Goal: Obtain resource: Download file/media

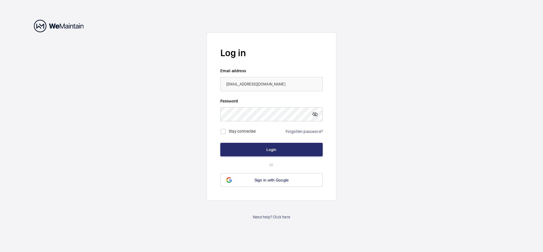
click at [180, 131] on wm-front-auth-container "Log in Email address [EMAIL_ADDRESS][DOMAIN_NAME] Password Stay connected Forgo…" at bounding box center [271, 126] width 543 height 252
click at [256, 148] on button "Login" at bounding box center [271, 150] width 102 height 14
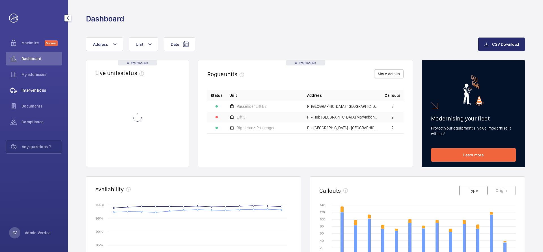
click at [47, 94] on div "Interventions" at bounding box center [34, 91] width 57 height 14
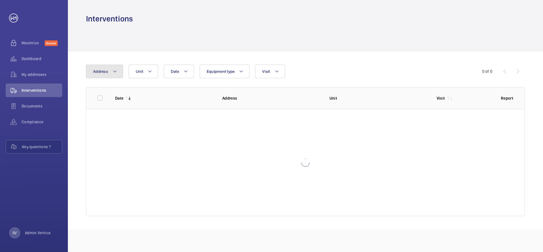
click at [101, 72] on span "Address" at bounding box center [100, 71] width 15 height 5
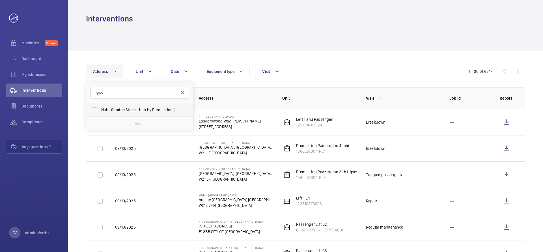
type input "good"
click at [124, 108] on span "Hub - [GEOGRAPHIC_DATA] - hub by [GEOGRAPHIC_DATA] [GEOGRAPHIC_DATA]" at bounding box center [140, 110] width 78 height 6
click at [100, 108] on input "Hub - [GEOGRAPHIC_DATA] - hub by [GEOGRAPHIC_DATA] [GEOGRAPHIC_DATA]" at bounding box center [94, 109] width 11 height 11
checkbox input "true"
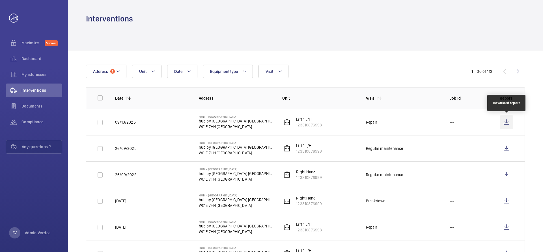
click at [505, 123] on wm-front-icon-button at bounding box center [507, 123] width 14 height 14
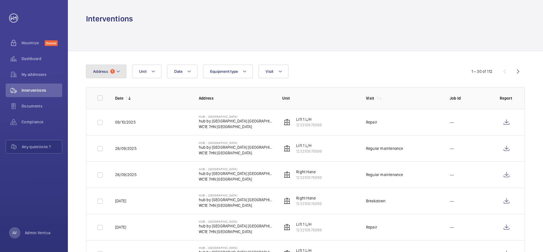
click at [95, 76] on button "Address 1" at bounding box center [106, 72] width 40 height 14
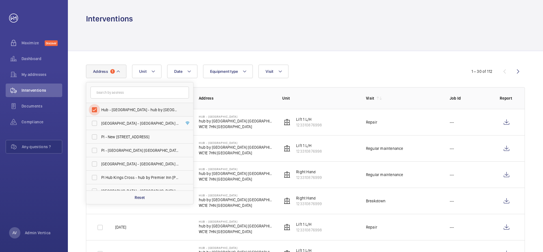
click at [94, 112] on input "Hub - [GEOGRAPHIC_DATA] - hub by [GEOGRAPHIC_DATA] [GEOGRAPHIC_DATA]" at bounding box center [94, 109] width 11 height 11
checkbox input "false"
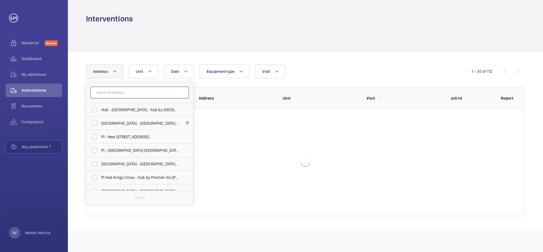
click at [114, 93] on input "text" at bounding box center [139, 93] width 98 height 12
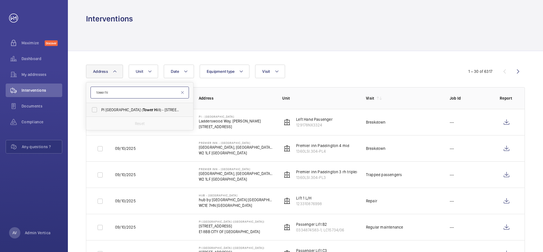
type input "tower hi"
click at [115, 111] on span "PI [GEOGRAPHIC_DATA] ( Tower Hi ll) - [STREET_ADDRESS]" at bounding box center [140, 110] width 78 height 6
click at [100, 111] on input "PI [GEOGRAPHIC_DATA] ( Tower Hi ll) - [STREET_ADDRESS]" at bounding box center [94, 109] width 11 height 11
checkbox input "true"
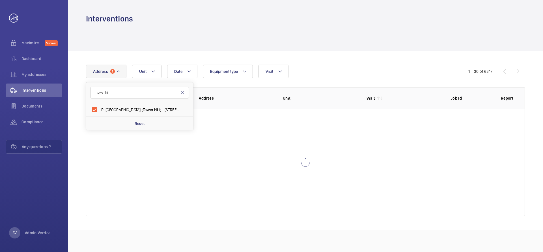
click at [321, 49] on div at bounding box center [305, 37] width 439 height 27
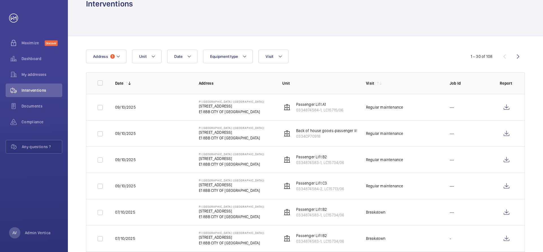
scroll to position [28, 0]
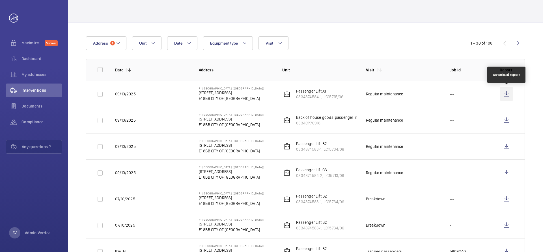
click at [506, 95] on wm-front-icon-button at bounding box center [507, 94] width 14 height 14
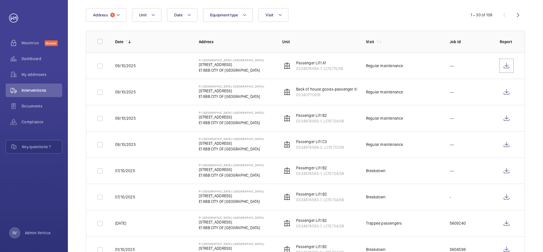
scroll to position [0, 0]
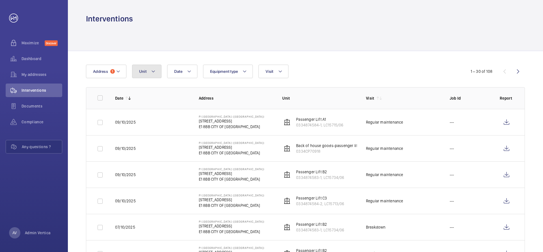
click at [157, 73] on button "Unit" at bounding box center [146, 72] width 29 height 14
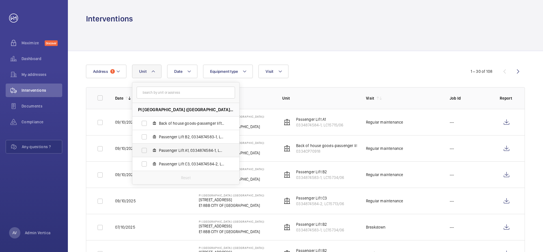
click at [170, 151] on span "Passenger Lift A1, 0334874584-1, LC15715/06" at bounding box center [192, 151] width 66 height 6
click at [150, 151] on input "Passenger Lift A1, 0334874584-1, LC15715/06" at bounding box center [144, 150] width 11 height 11
checkbox input "true"
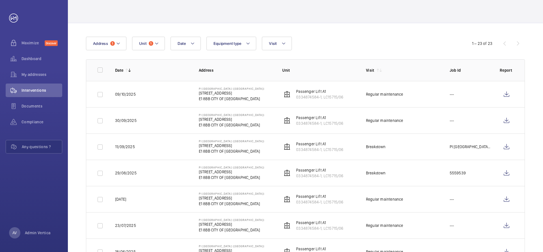
scroll to position [28, 0]
click at [507, 118] on wm-front-icon-button at bounding box center [507, 121] width 14 height 14
click at [504, 146] on wm-front-icon-button at bounding box center [507, 147] width 14 height 14
click at [147, 45] on button "Unit 1" at bounding box center [148, 43] width 33 height 14
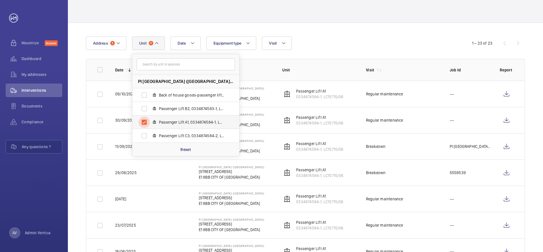
click at [142, 122] on input "Passenger Lift A1, 0334874584-1, LC15715/06" at bounding box center [144, 122] width 11 height 11
checkbox input "false"
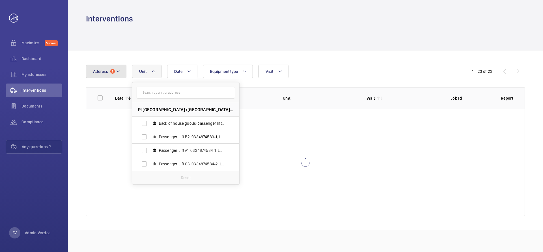
click at [118, 72] on mat-icon at bounding box center [118, 71] width 5 height 7
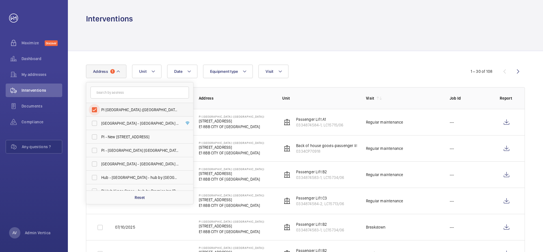
click at [93, 111] on input "PI [GEOGRAPHIC_DATA] ([GEOGRAPHIC_DATA]) - [STREET_ADDRESS]" at bounding box center [94, 109] width 11 height 11
checkbox input "false"
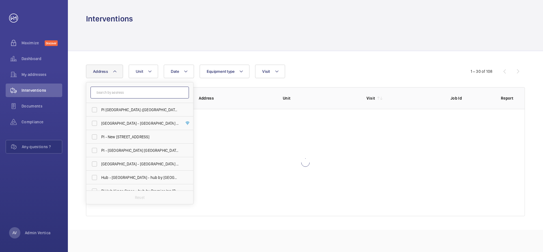
click at [108, 96] on input "text" at bounding box center [139, 93] width 98 height 12
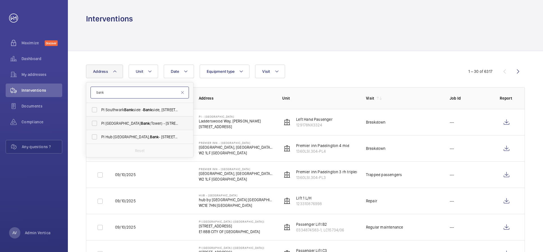
type input "bank"
click at [128, 125] on span "PI [GEOGRAPHIC_DATA] (Tower) - [STREET_ADDRESS][PERSON_NAME][PERSON_NAME]" at bounding box center [140, 124] width 78 height 6
click at [100, 125] on input "PI [GEOGRAPHIC_DATA] (Tower) - [STREET_ADDRESS][PERSON_NAME][PERSON_NAME]" at bounding box center [94, 123] width 11 height 11
checkbox input "true"
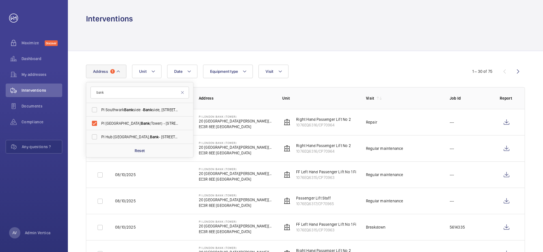
click at [332, 42] on div at bounding box center [305, 37] width 439 height 27
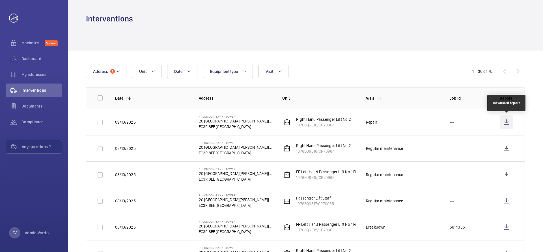
click at [506, 123] on wm-front-icon-button at bounding box center [507, 123] width 14 height 14
